Goal: Navigation & Orientation: Find specific page/section

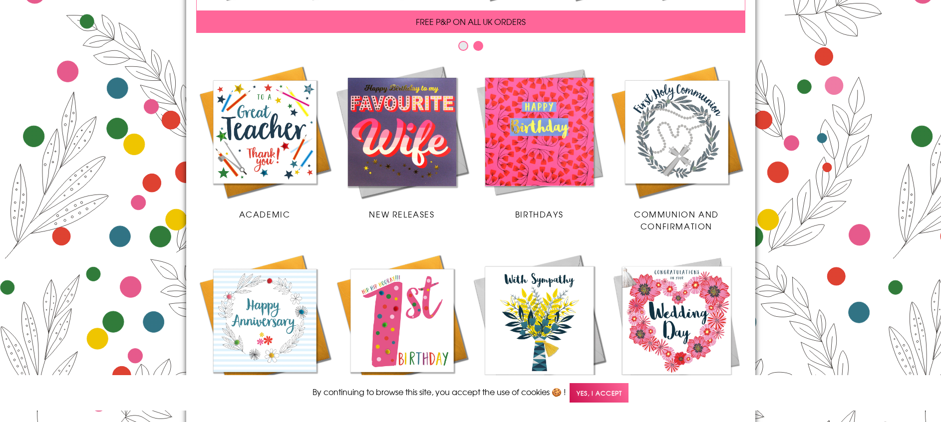
scroll to position [225, 0]
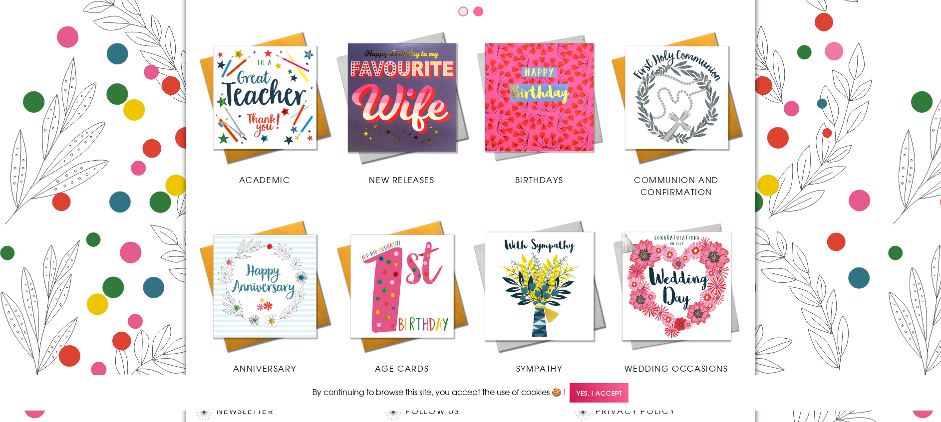
click at [409, 80] on img at bounding box center [402, 97] width 137 height 137
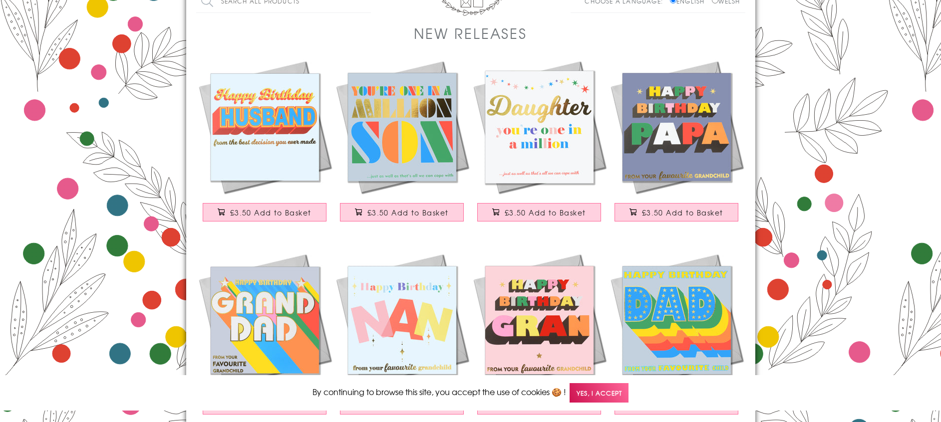
scroll to position [75, 0]
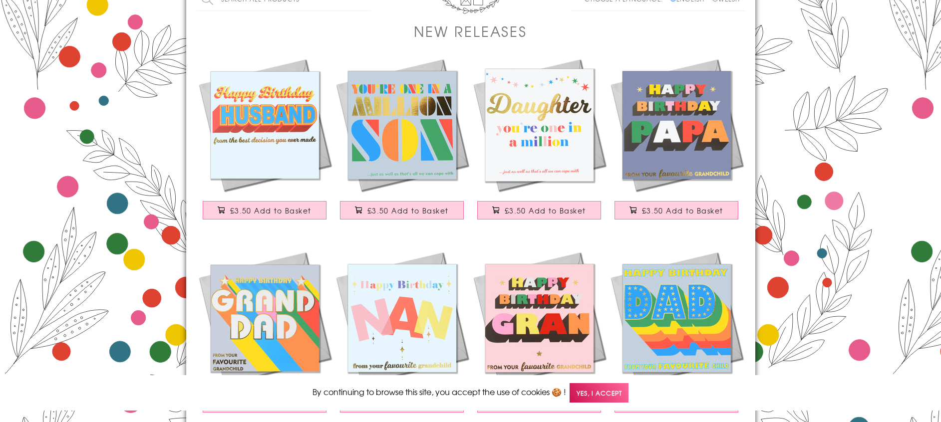
click at [601, 392] on span "Yes, I accept" at bounding box center [599, 392] width 59 height 19
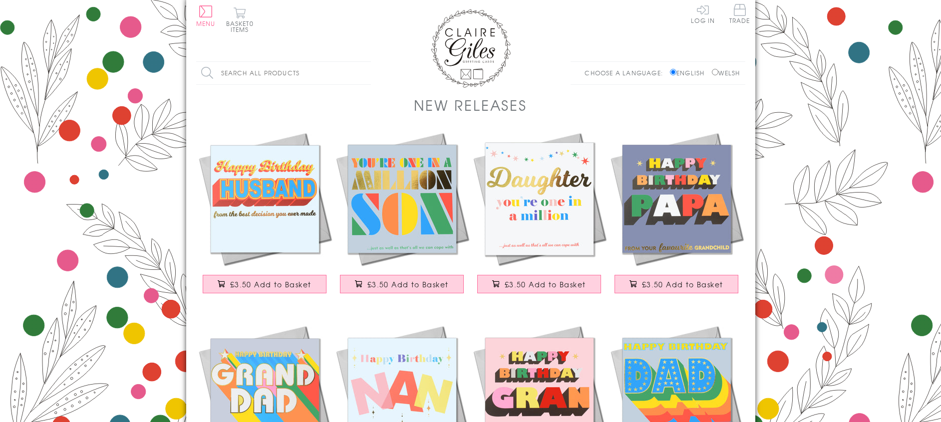
scroll to position [0, 0]
